Goal: Task Accomplishment & Management: Complete application form

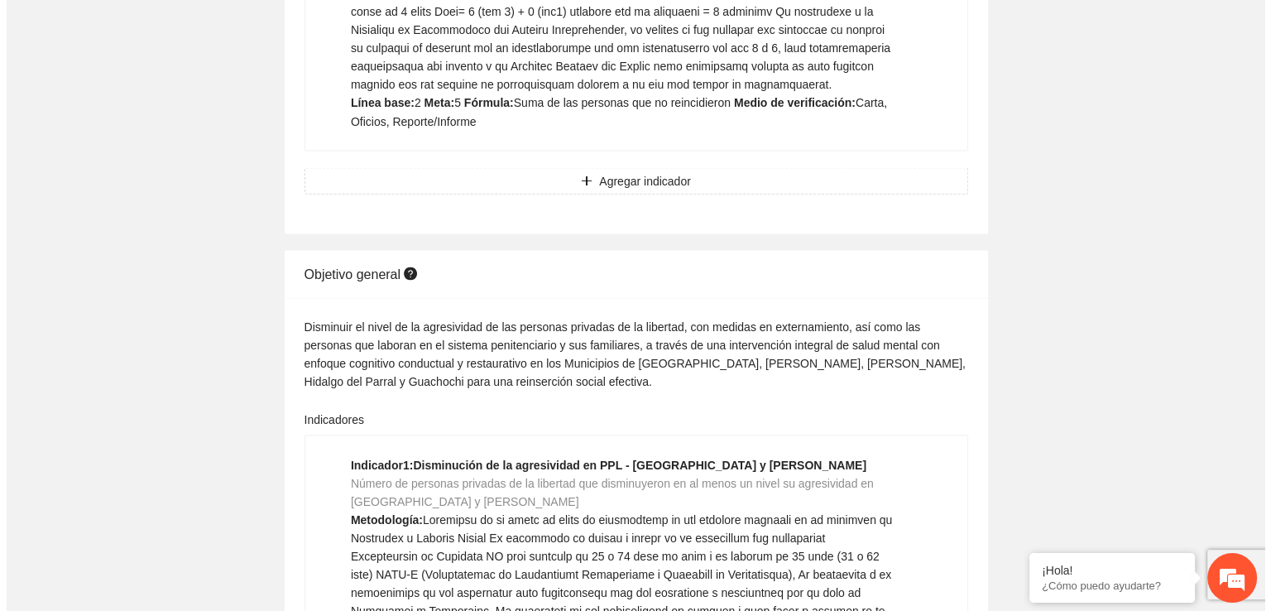
scroll to position [43524, 0]
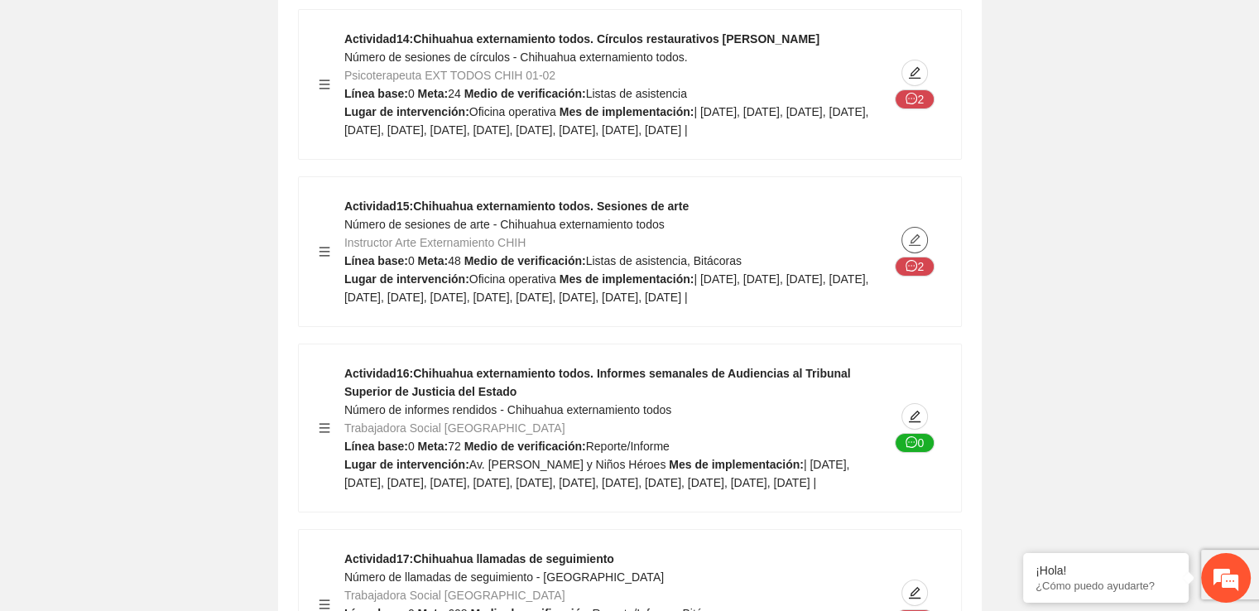
click at [924, 247] on span "edit" at bounding box center [914, 239] width 25 height 13
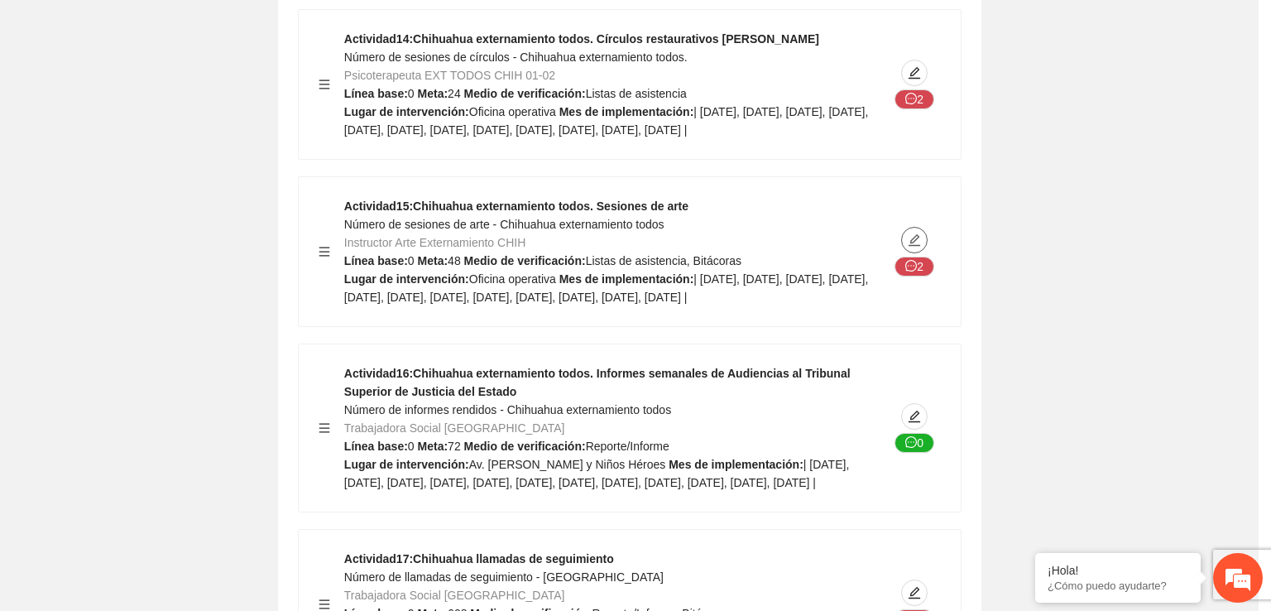
type textarea "**********"
type input "**********"
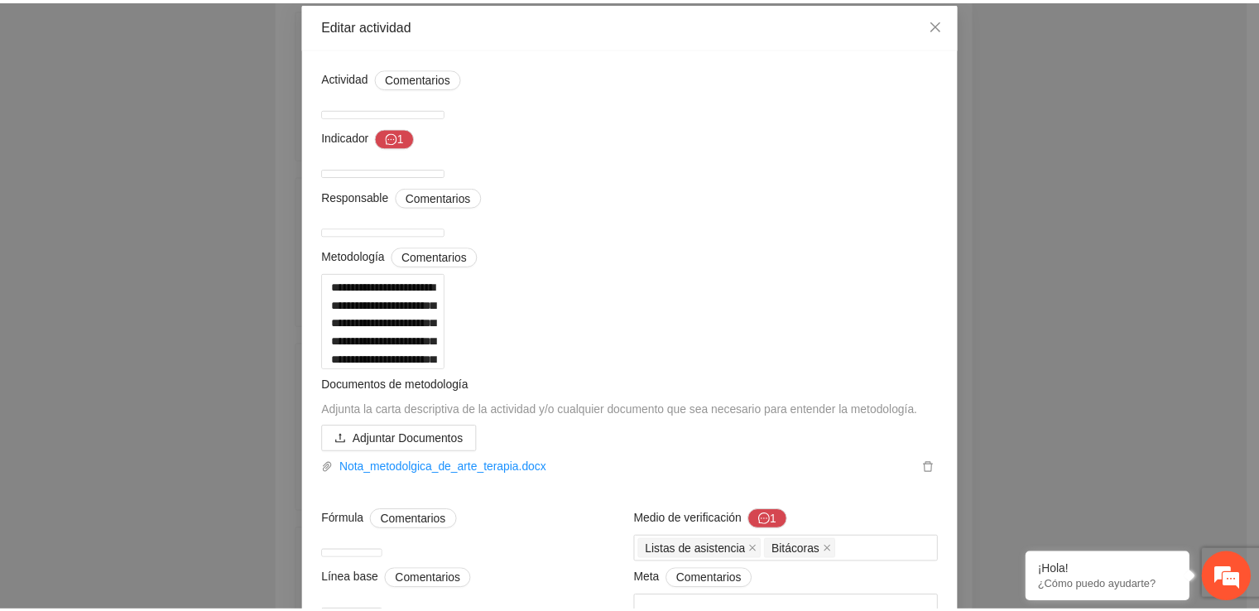
scroll to position [0, 0]
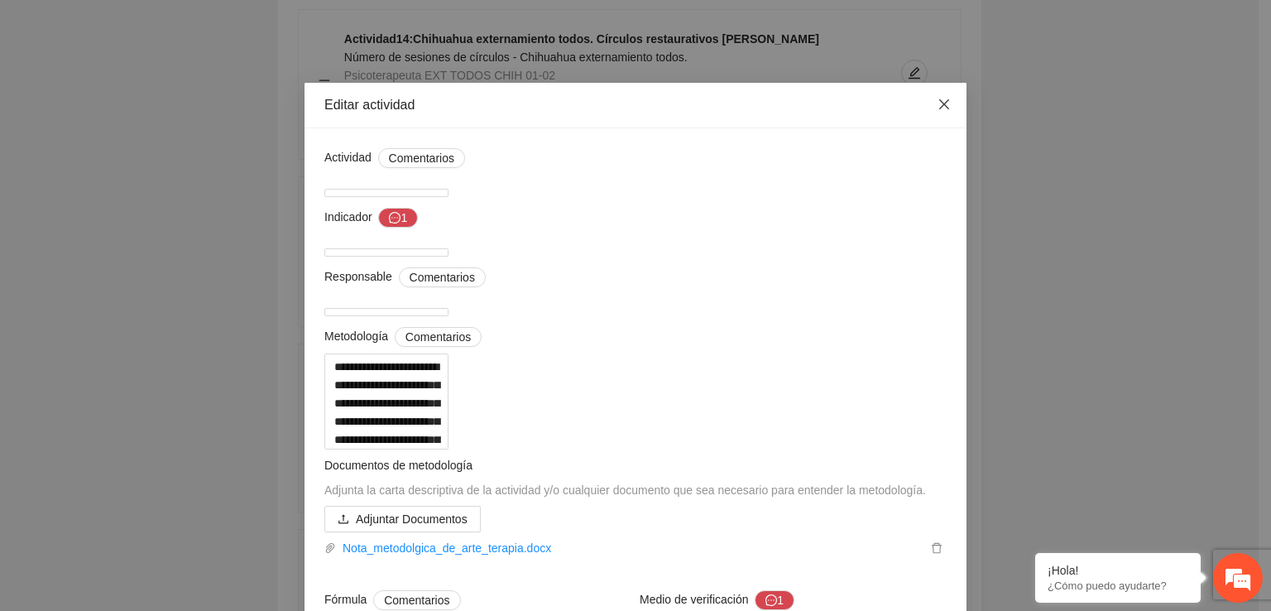
click at [940, 107] on icon "close" at bounding box center [945, 104] width 10 height 10
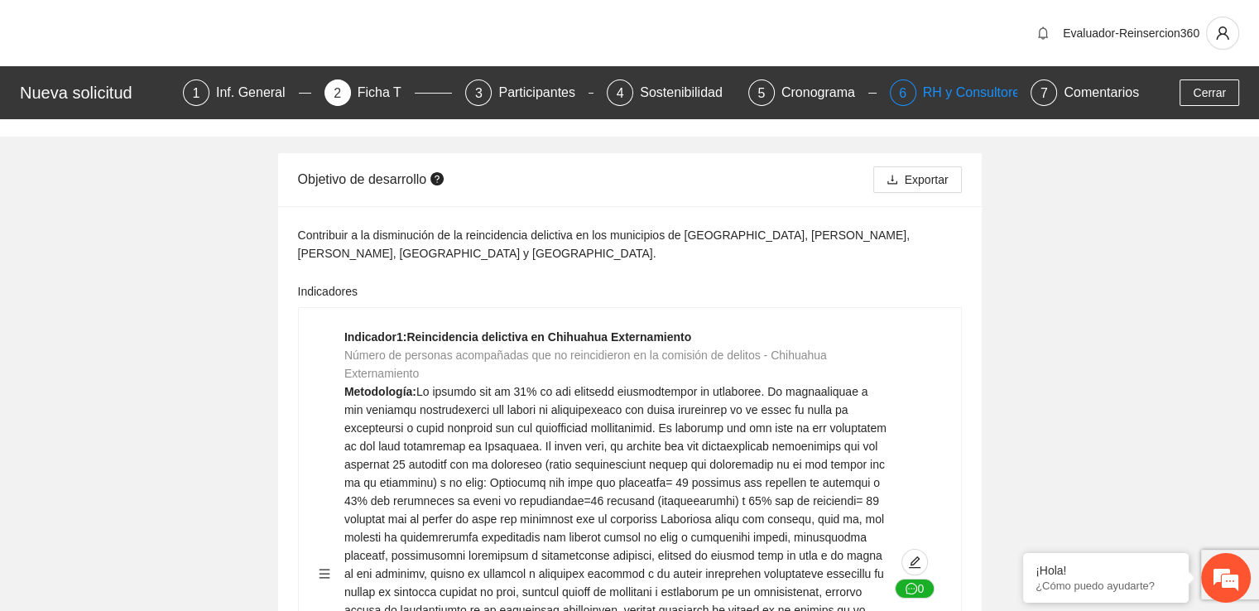
click at [931, 94] on div "RH y Consultores" at bounding box center [981, 92] width 117 height 26
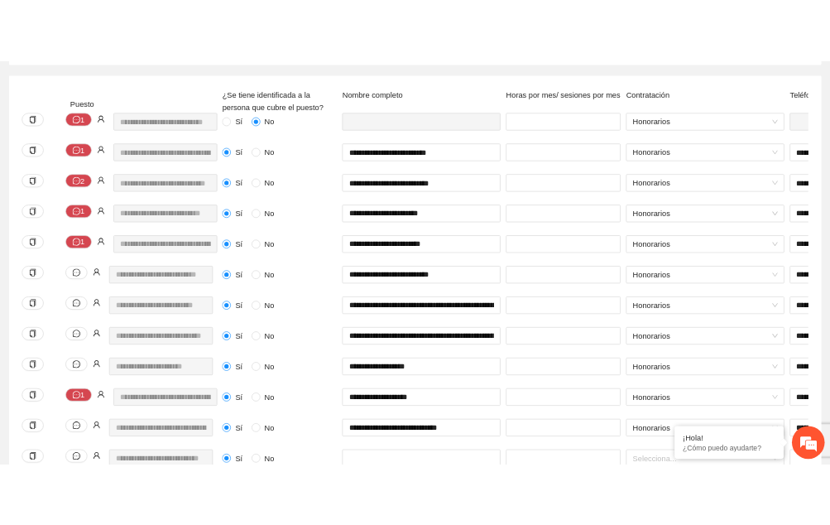
scroll to position [262, 0]
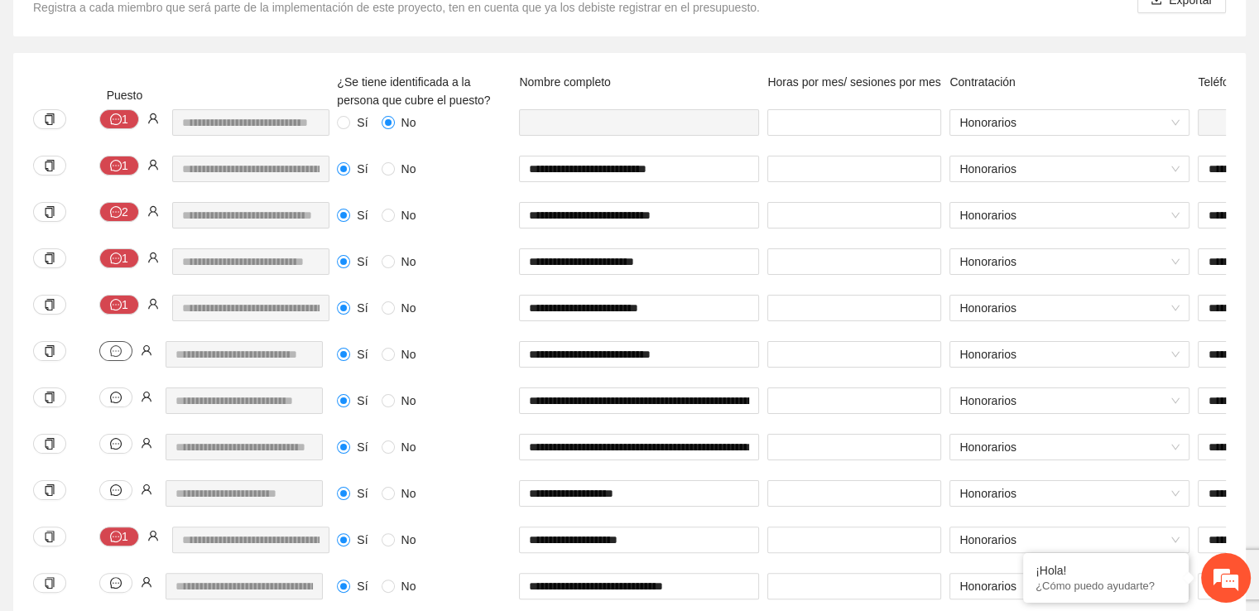
click at [123, 355] on button "button" at bounding box center [115, 351] width 33 height 20
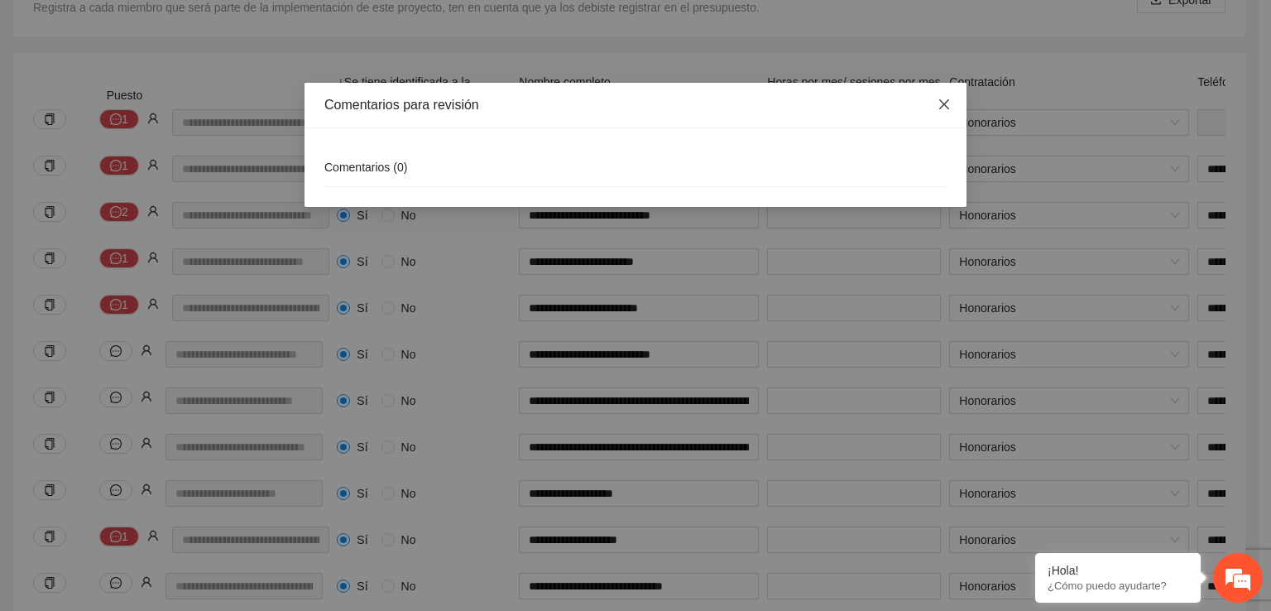
click at [942, 104] on icon "close" at bounding box center [944, 104] width 13 height 13
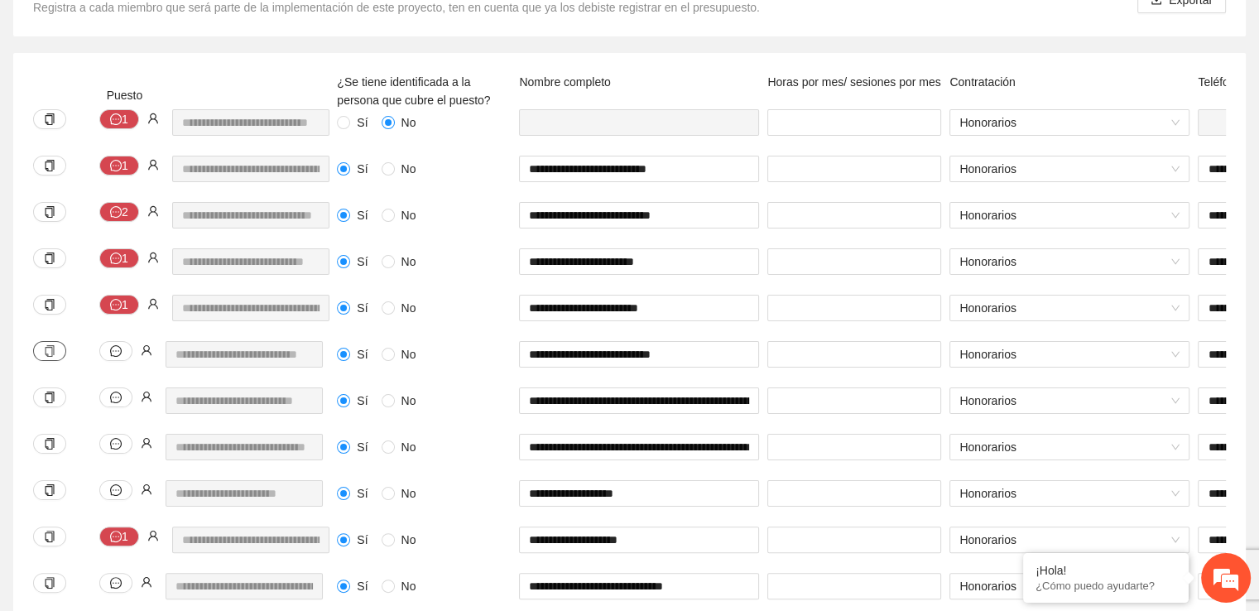
click at [57, 349] on button "button" at bounding box center [49, 351] width 33 height 20
click at [153, 307] on icon "user" at bounding box center [153, 304] width 12 height 12
drag, startPoint x: 571, startPoint y: 346, endPoint x: 1169, endPoint y: 385, distance: 598.9
click at [1169, 385] on div "**********" at bounding box center [1123, 364] width 1581 height 46
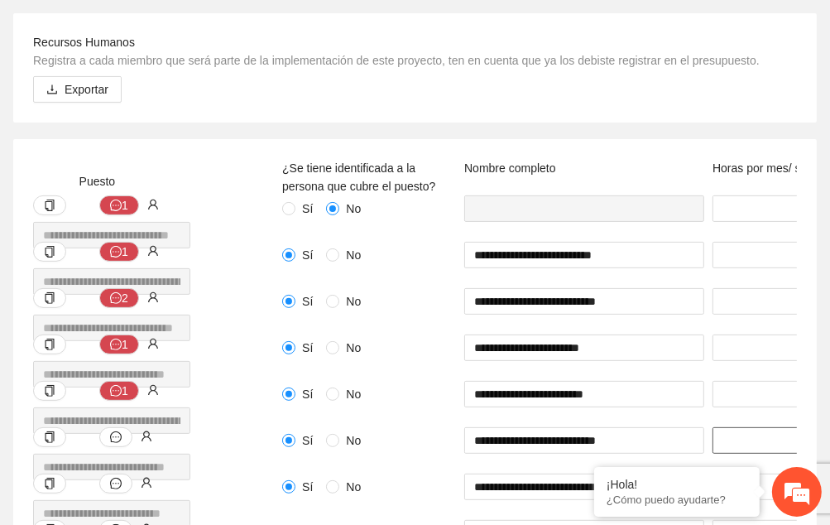
click at [765, 441] on input "*" at bounding box center [800, 440] width 174 height 26
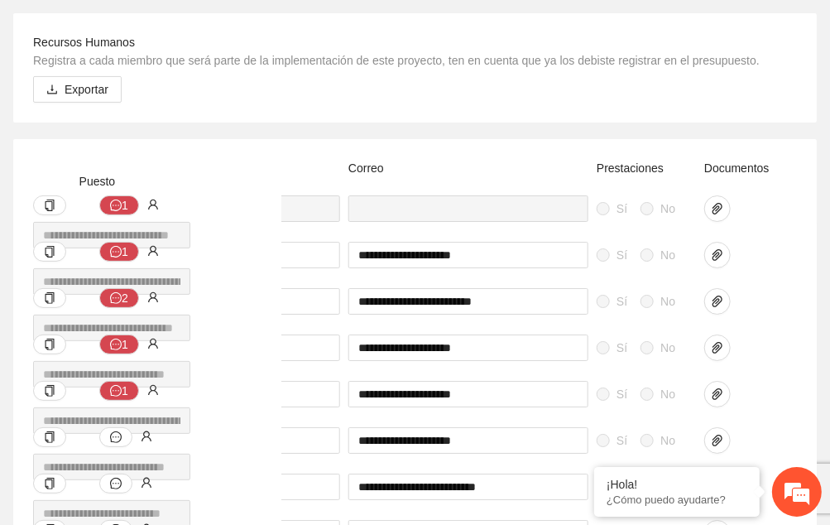
scroll to position [0, 1061]
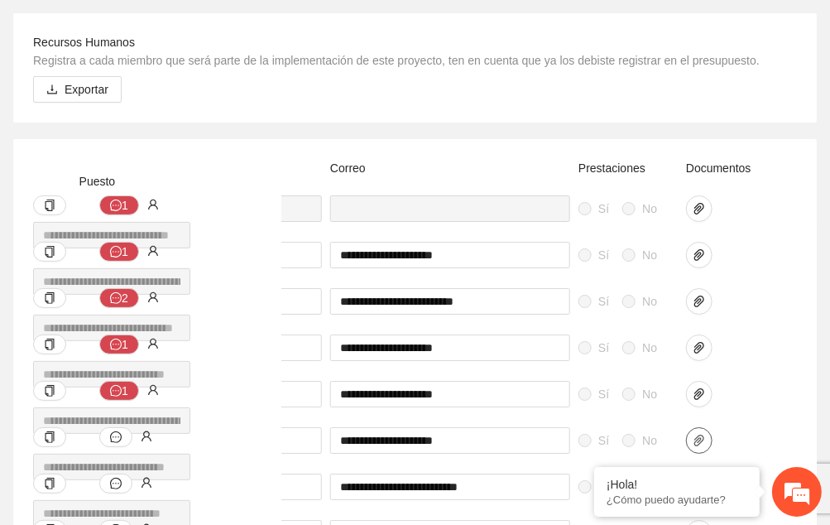
click at [700, 441] on icon "paper-clip" at bounding box center [699, 440] width 13 height 13
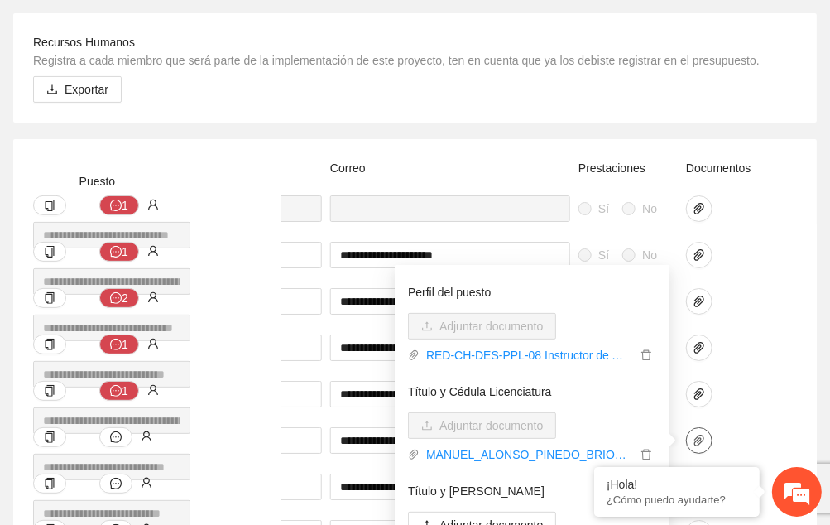
scroll to position [134, 0]
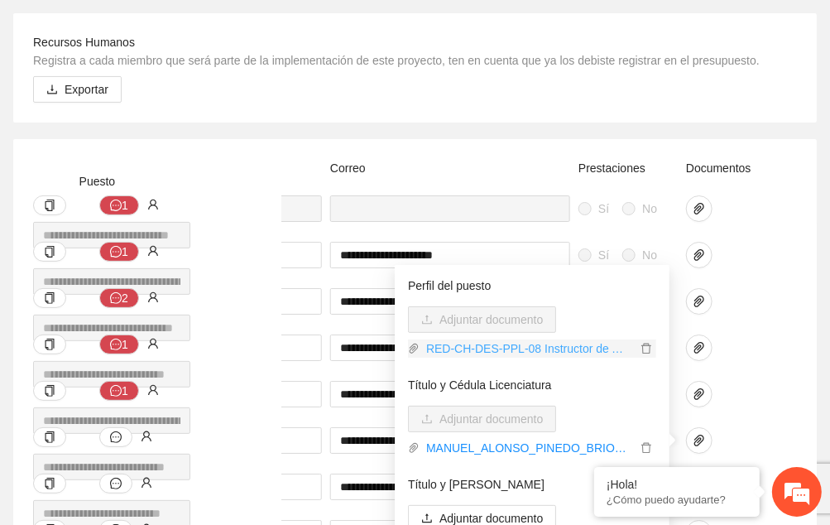
click at [582, 355] on link "RED-CH-DES-PPL-08 Instructor de Arte externamiento Reinserción 360.pdf" at bounding box center [528, 348] width 217 height 18
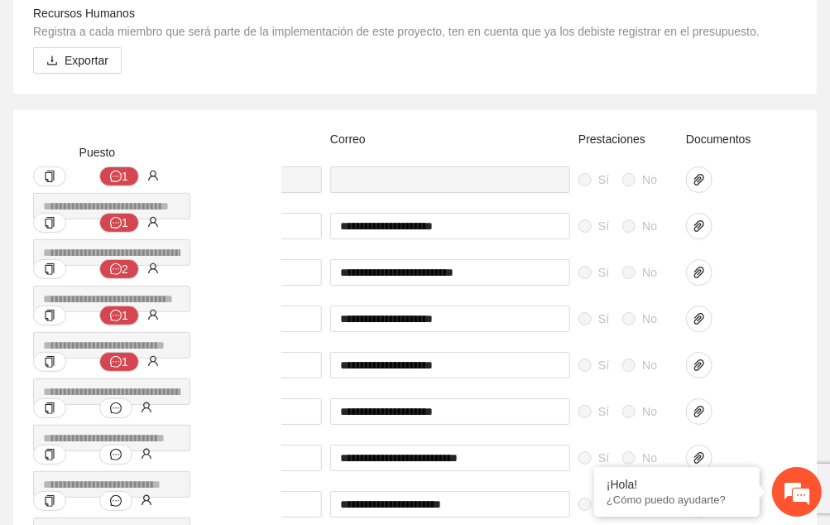
scroll to position [277, 0]
